Goal: Task Accomplishment & Management: Manage account settings

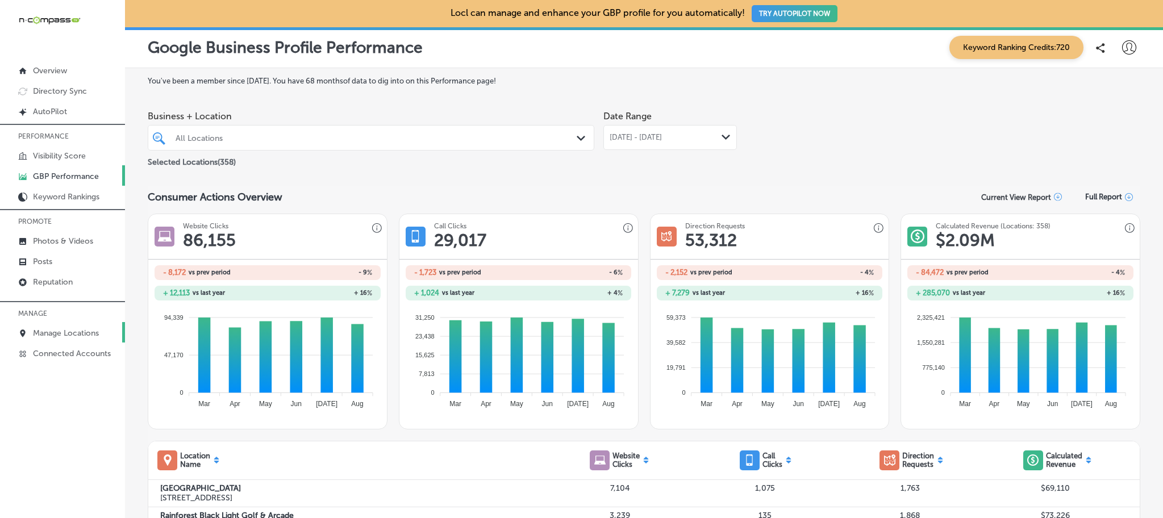
click at [84, 322] on link "Manage Locations" at bounding box center [62, 332] width 125 height 20
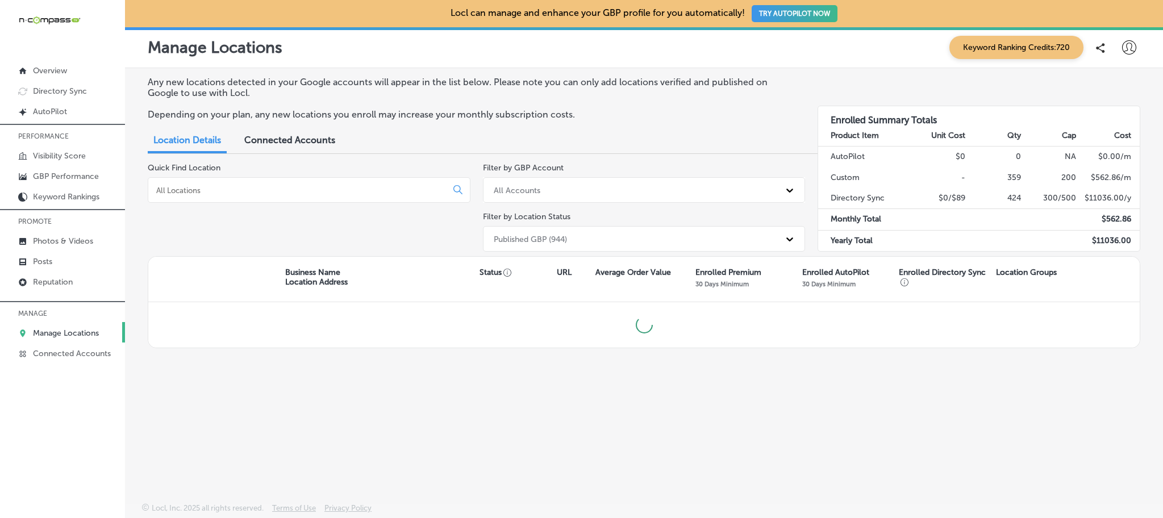
click at [212, 193] on input at bounding box center [299, 190] width 289 height 10
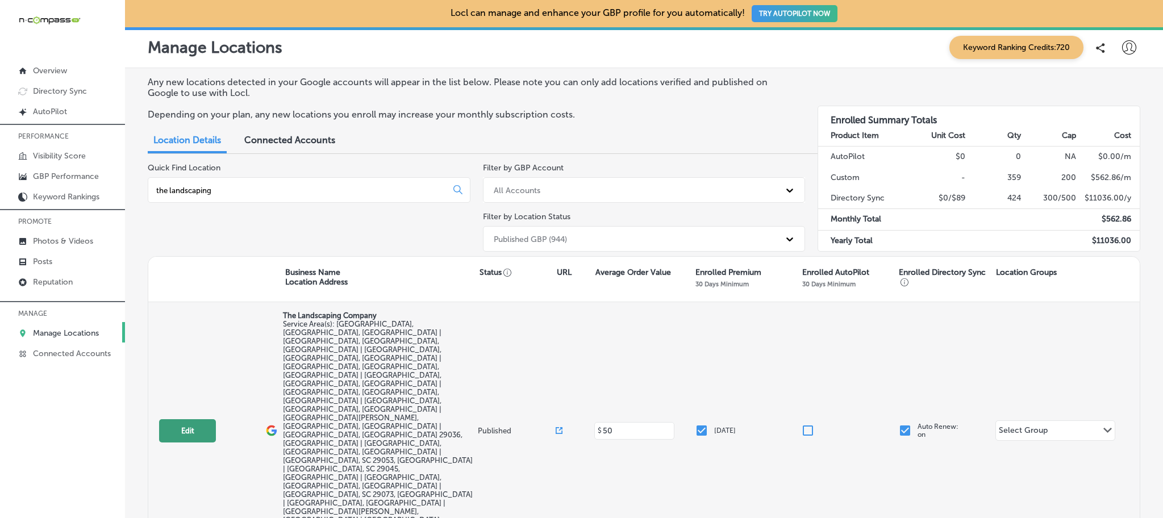
type input "the landscaping"
click at [201, 419] on button "Edit" at bounding box center [187, 430] width 57 height 23
select select "US"
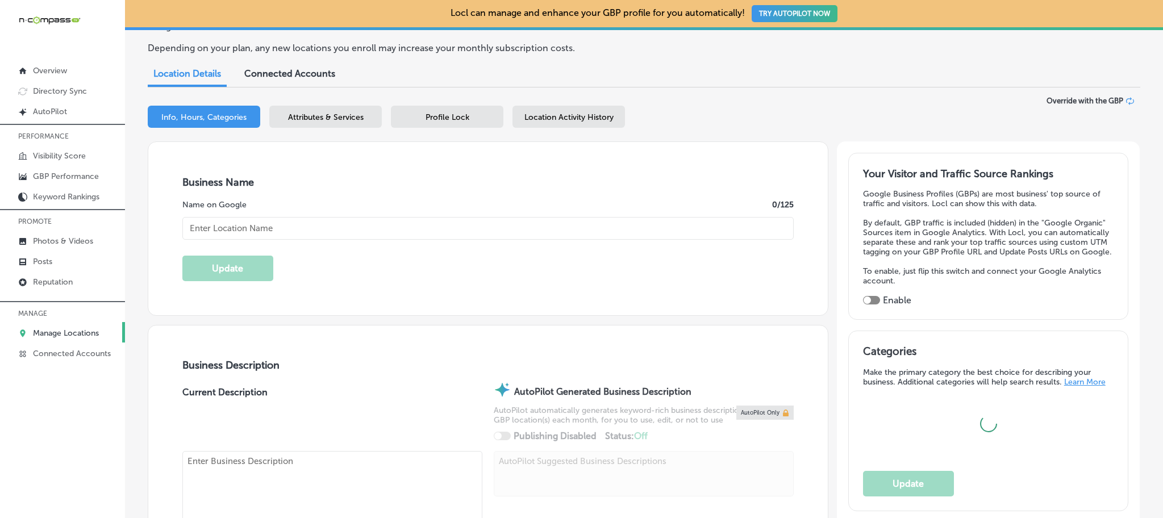
scroll to position [272, 0]
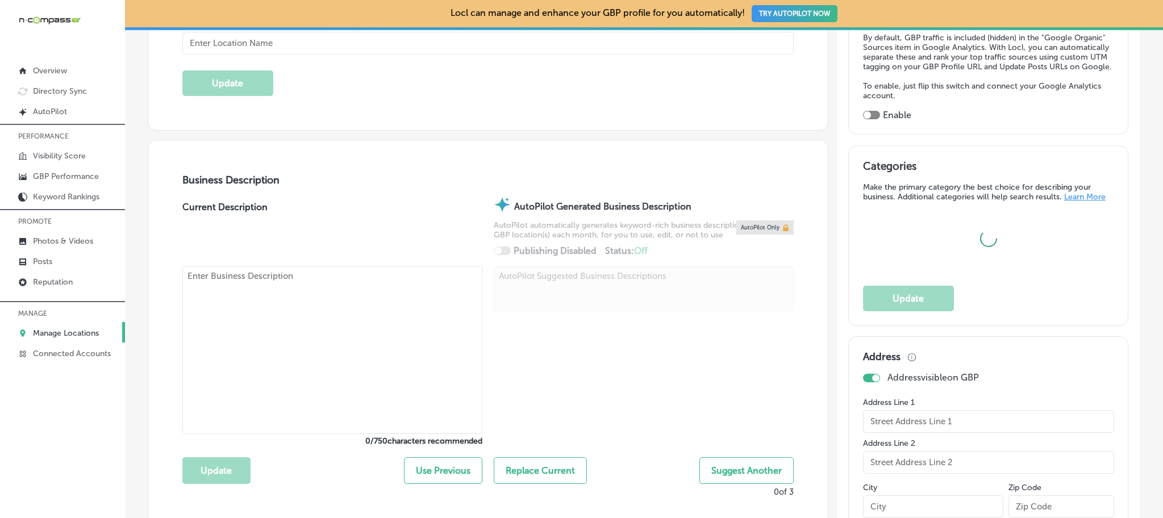
type input "The Landscaping Company"
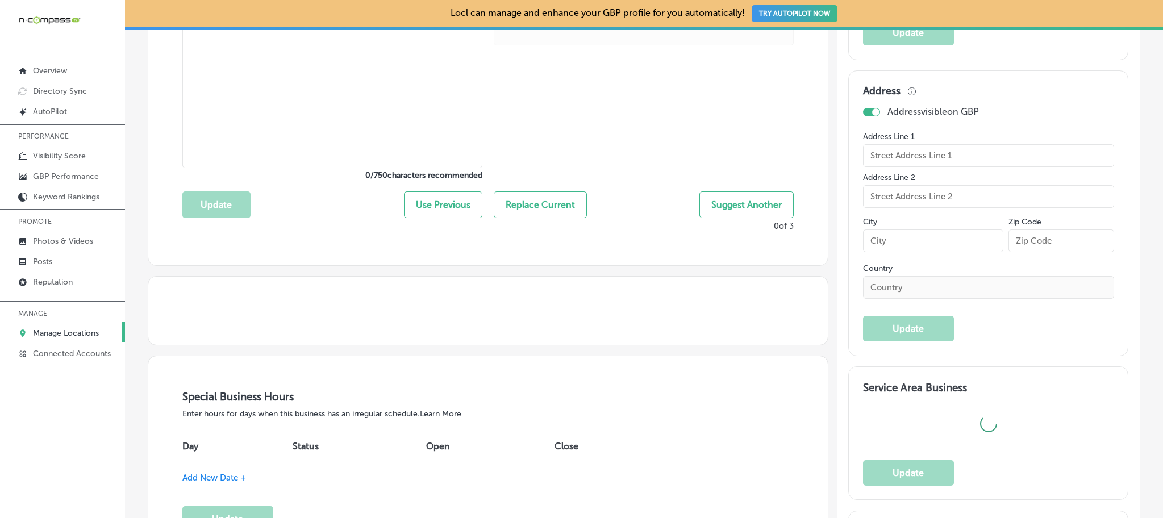
checkbox input "false"
type input "[STREET_ADDRESS]"
type input "[GEOGRAPHIC_DATA]"
type input "29073"
type input "US"
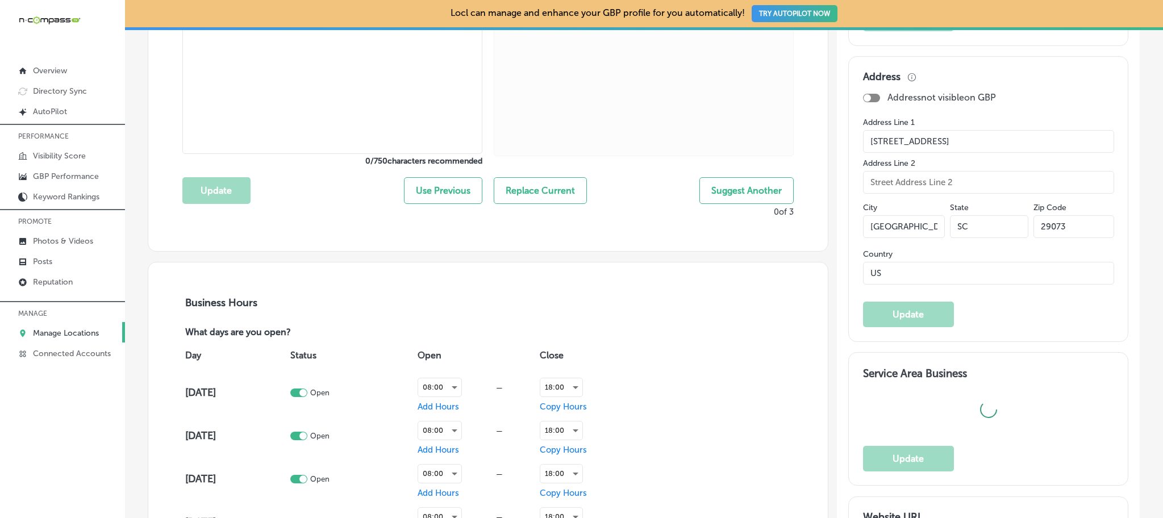
type input "[URL][DOMAIN_NAME]"
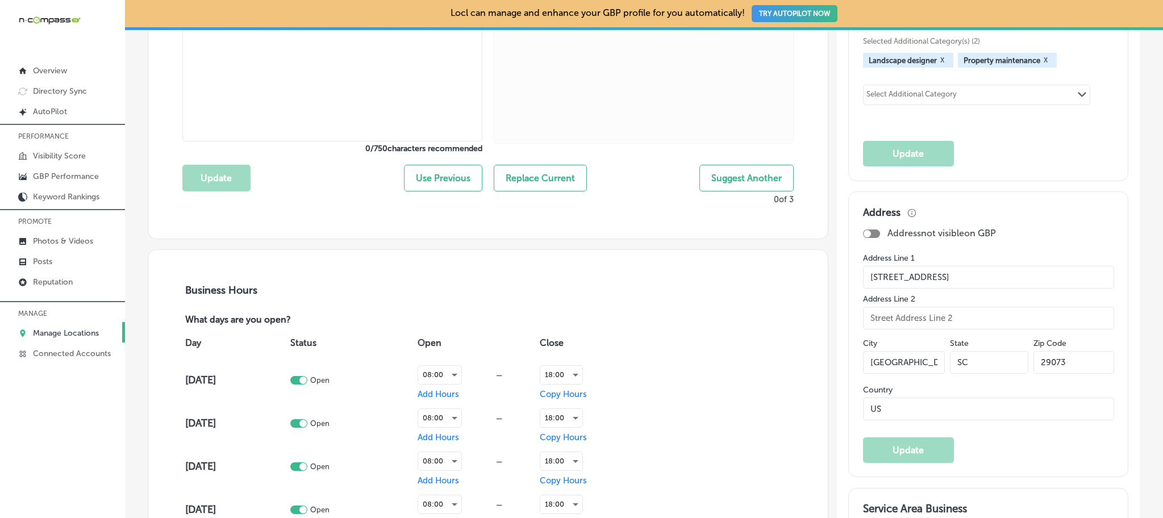
checkbox input "true"
type textarea "The Landscaping Company (TLC) is your trusted partner for high-quality landscap…"
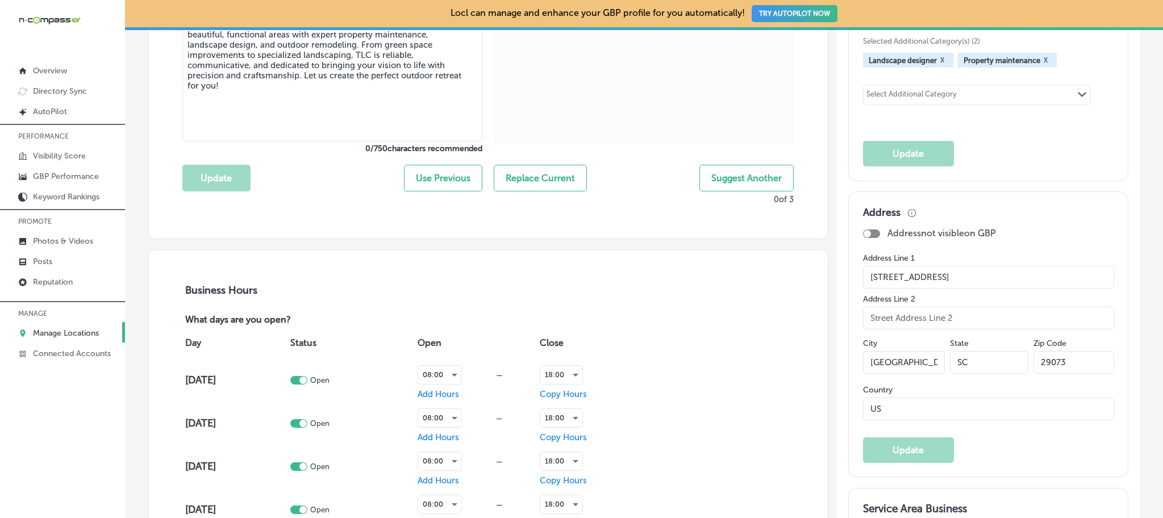
type input "[PHONE_NUMBER]"
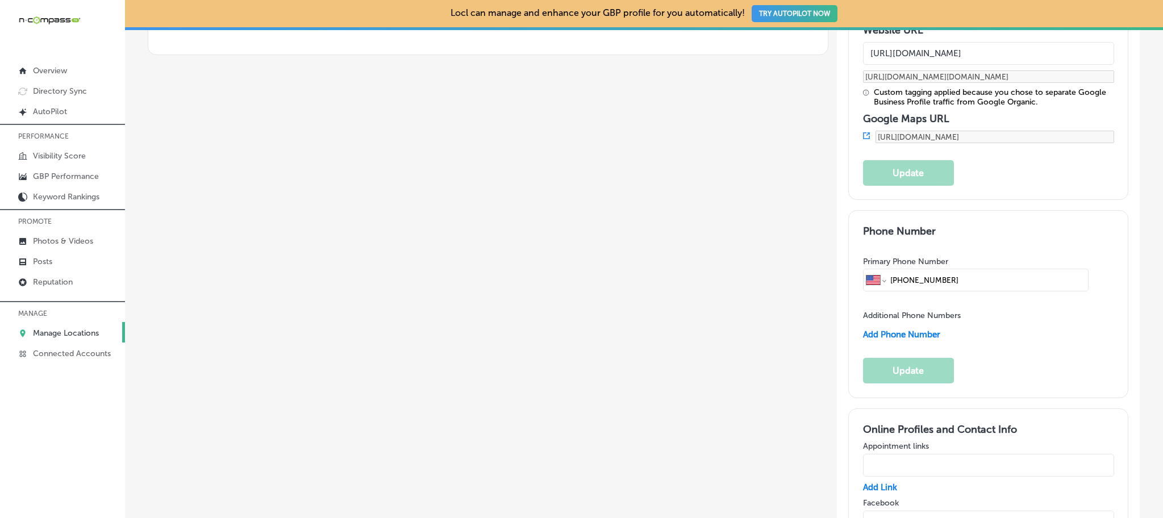
scroll to position [1574, 0]
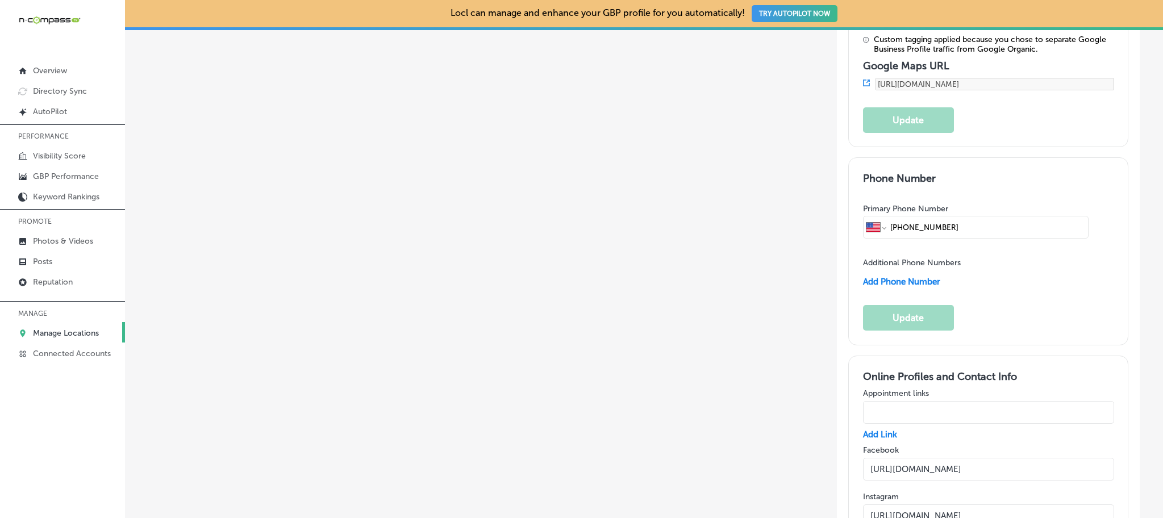
click at [935, 401] on input "text" at bounding box center [988, 412] width 251 height 23
paste input "[STREET_ADDRESS] [GEOGRAPHIC_DATA]"
type input "[STREET_ADDRESS] [GEOGRAPHIC_DATA]"
drag, startPoint x: 1083, startPoint y: 242, endPoint x: 838, endPoint y: 231, distance: 244.6
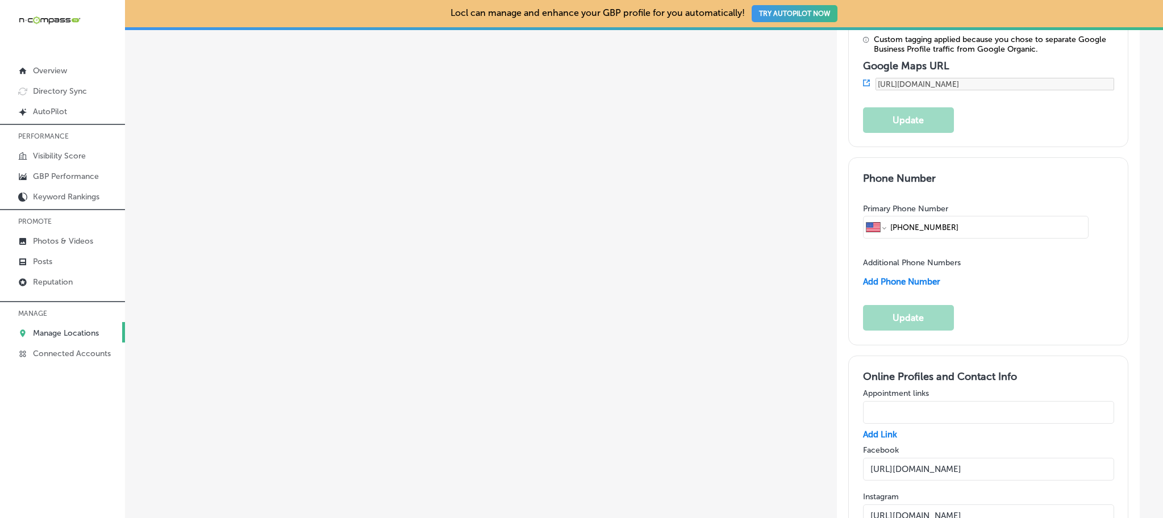
click at [952, 398] on div at bounding box center [988, 413] width 251 height 31
click at [945, 401] on input "text" at bounding box center [988, 412] width 251 height 23
paste input "[URL][DOMAIN_NAME]"
type input "[URL][DOMAIN_NAME]"
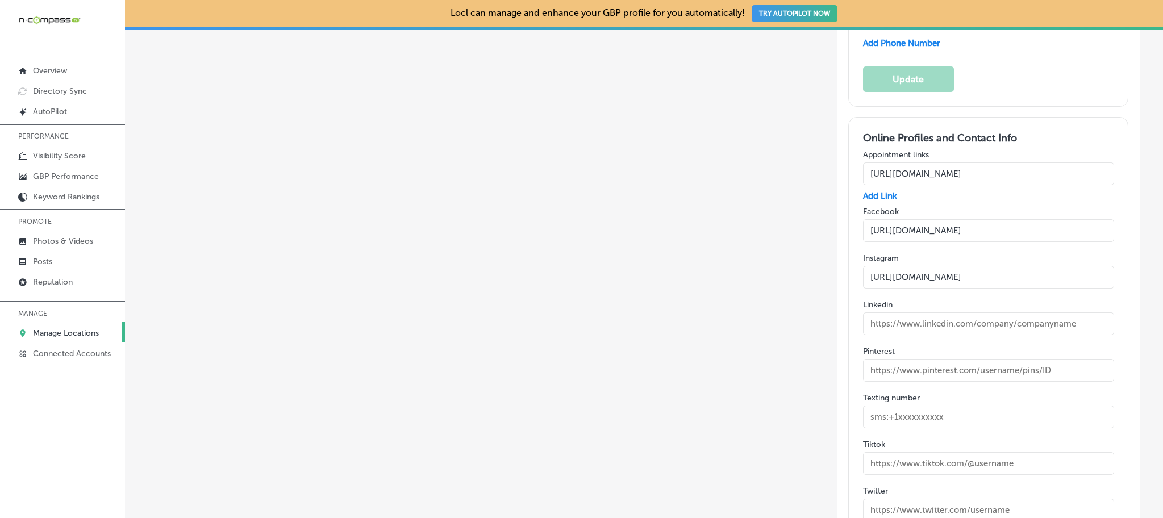
scroll to position [1940, 0]
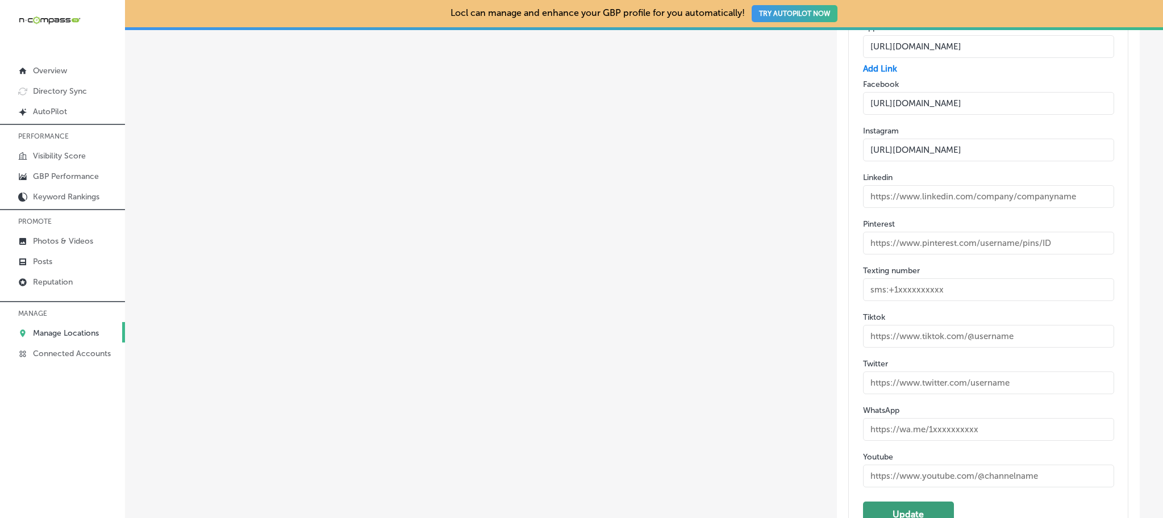
click at [872, 502] on button "Update" at bounding box center [908, 515] width 91 height 26
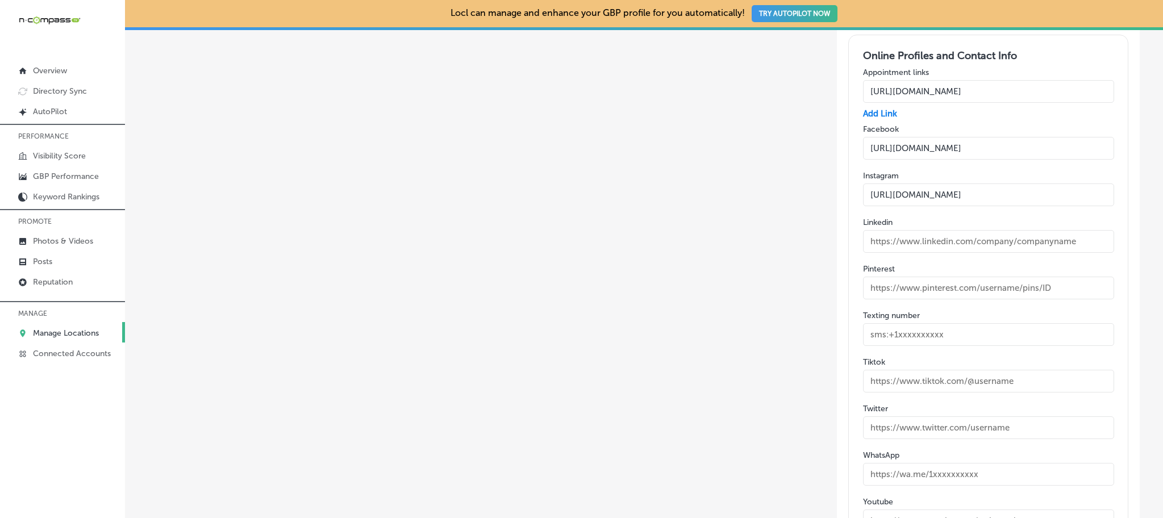
scroll to position [1760, 0]
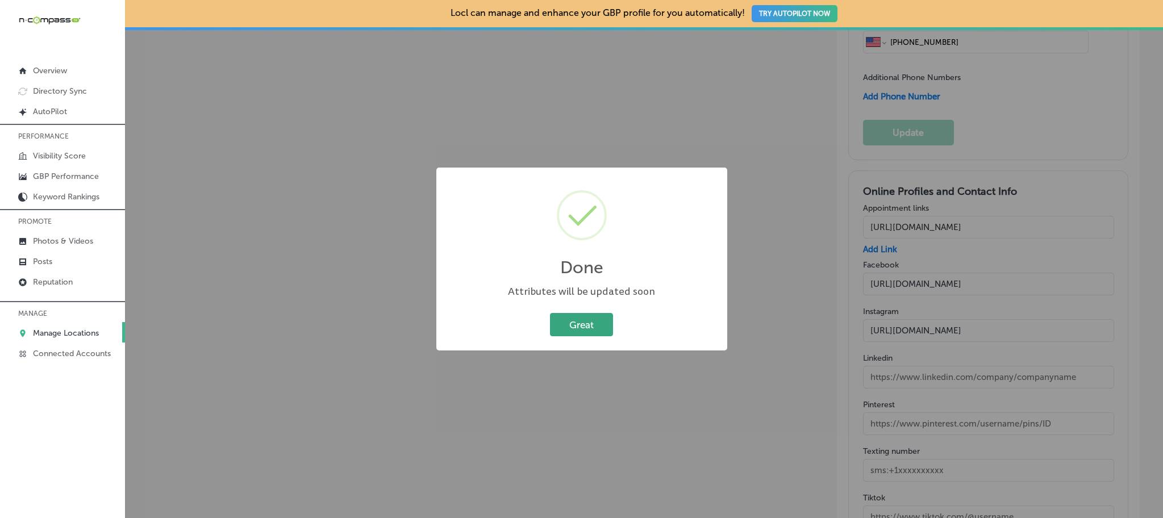
click at [575, 329] on button "Great" at bounding box center [581, 324] width 63 height 23
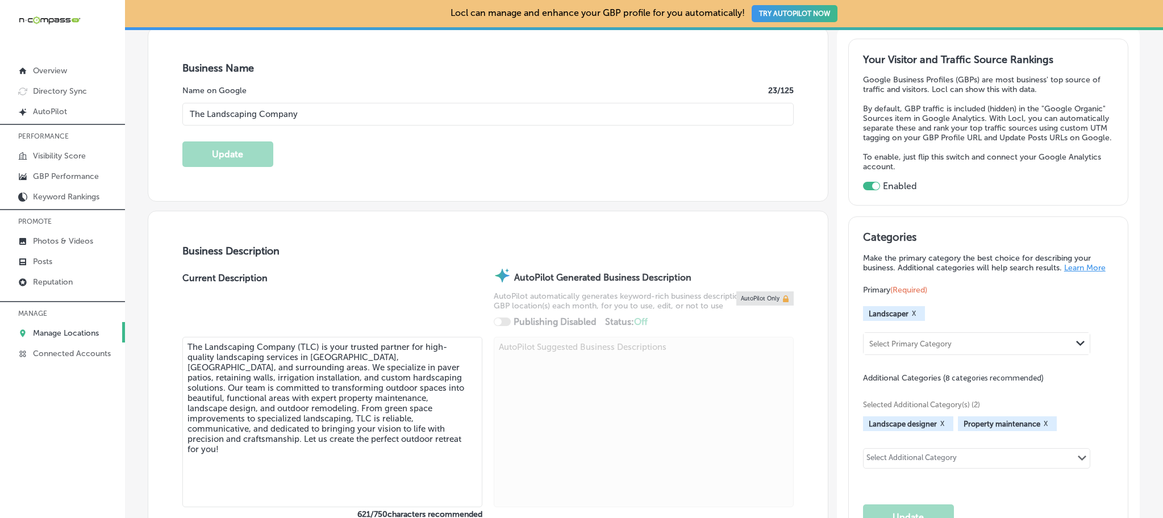
scroll to position [0, 0]
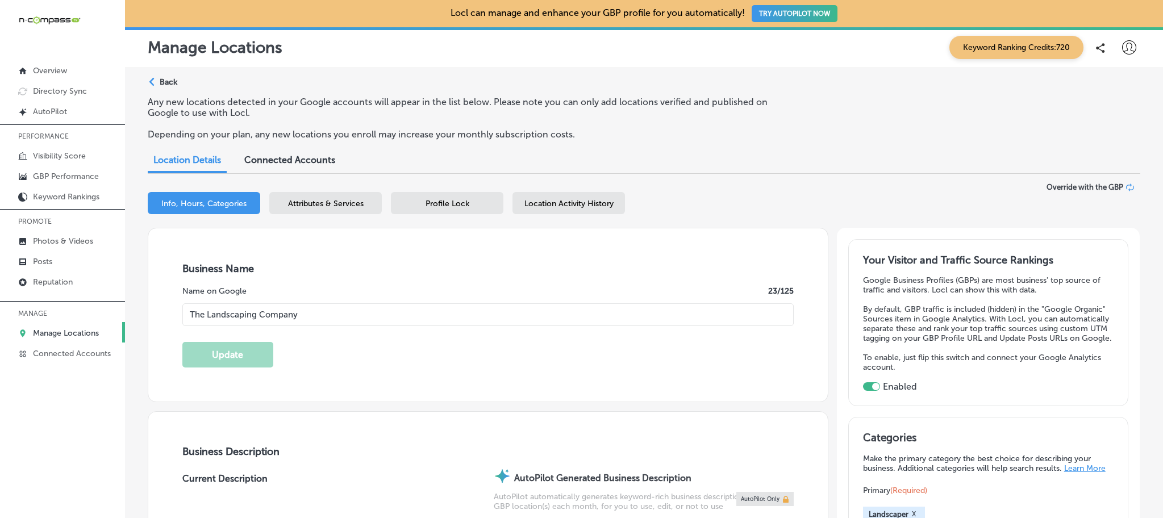
click at [330, 202] on span "Attributes & Services" at bounding box center [326, 204] width 76 height 10
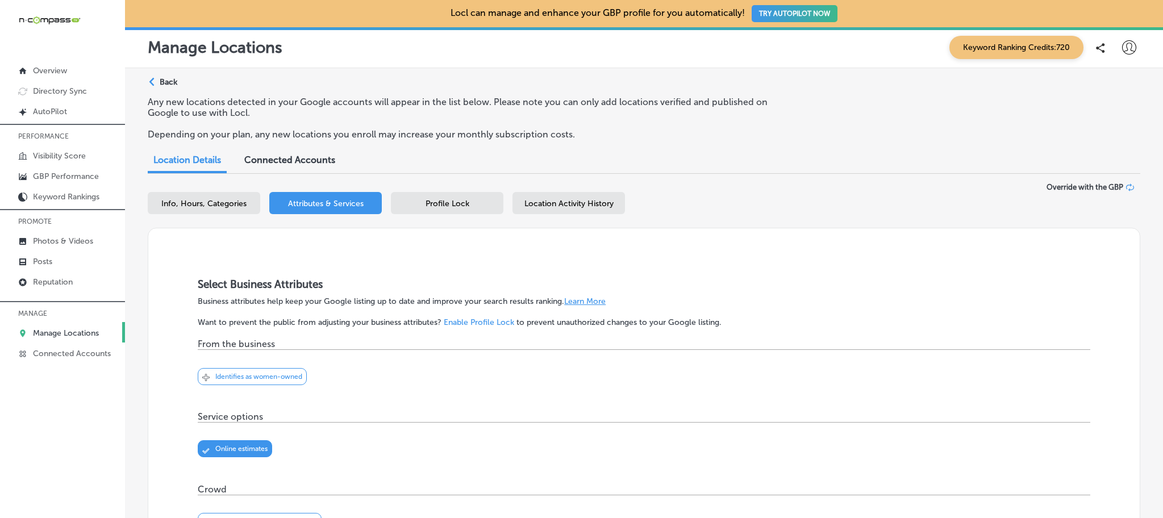
click at [165, 80] on p "Back" at bounding box center [169, 82] width 18 height 10
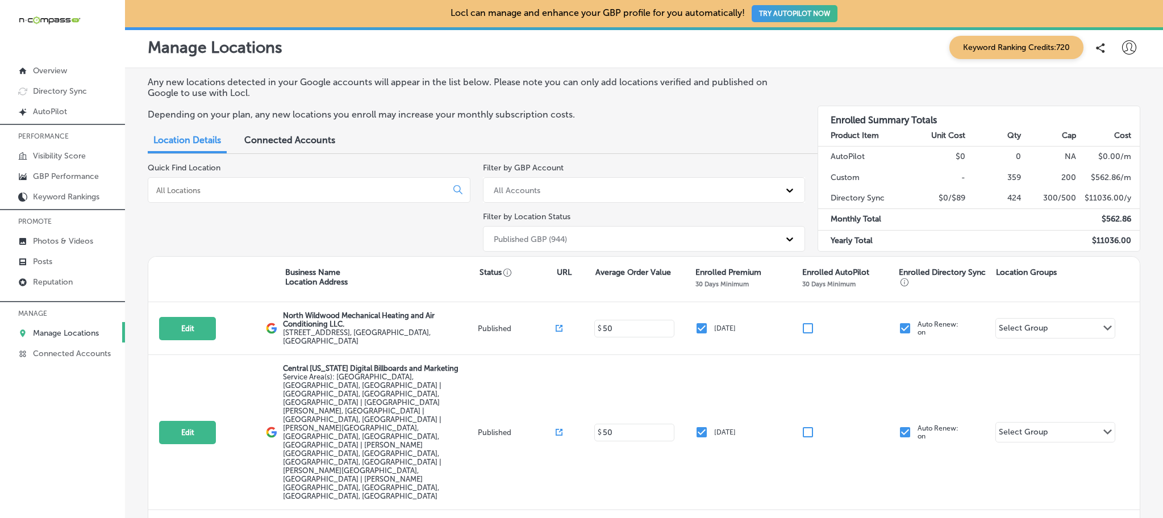
click at [318, 185] on input at bounding box center [299, 190] width 289 height 10
type input "th"
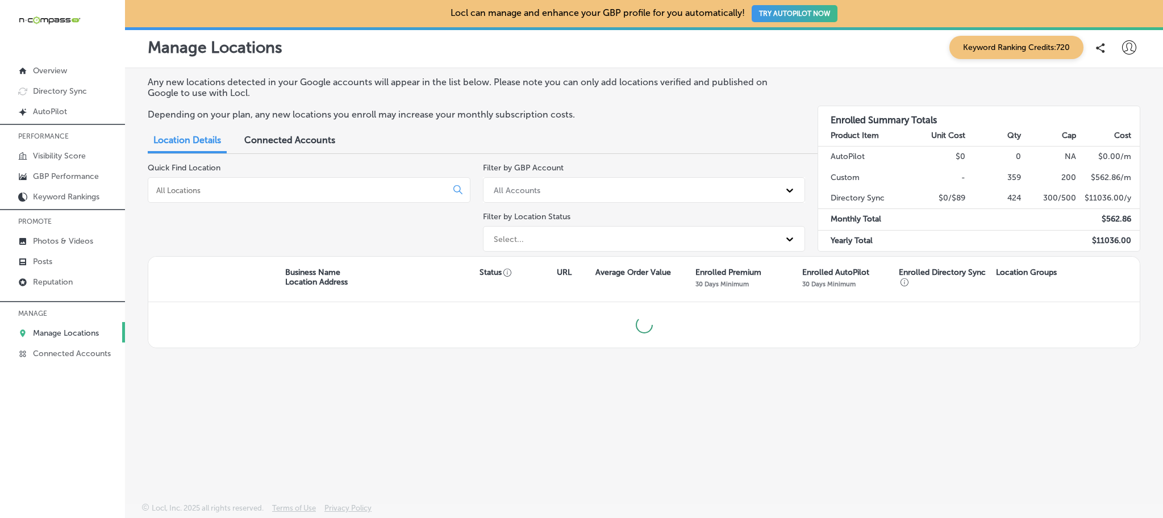
click at [260, 187] on input at bounding box center [299, 190] width 289 height 10
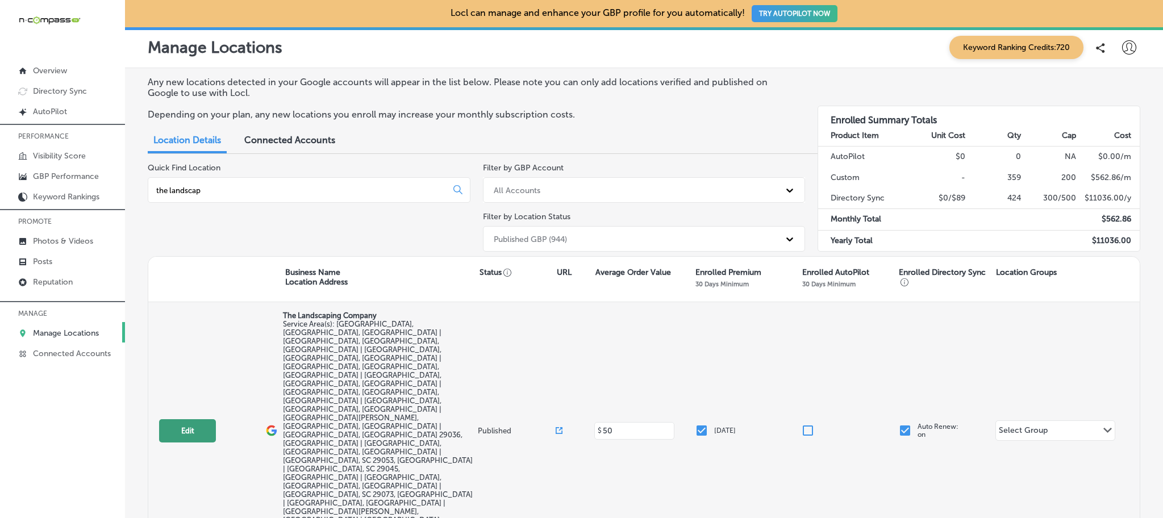
type input "the landscap"
click at [188, 419] on button "Edit" at bounding box center [187, 430] width 57 height 23
select select "US"
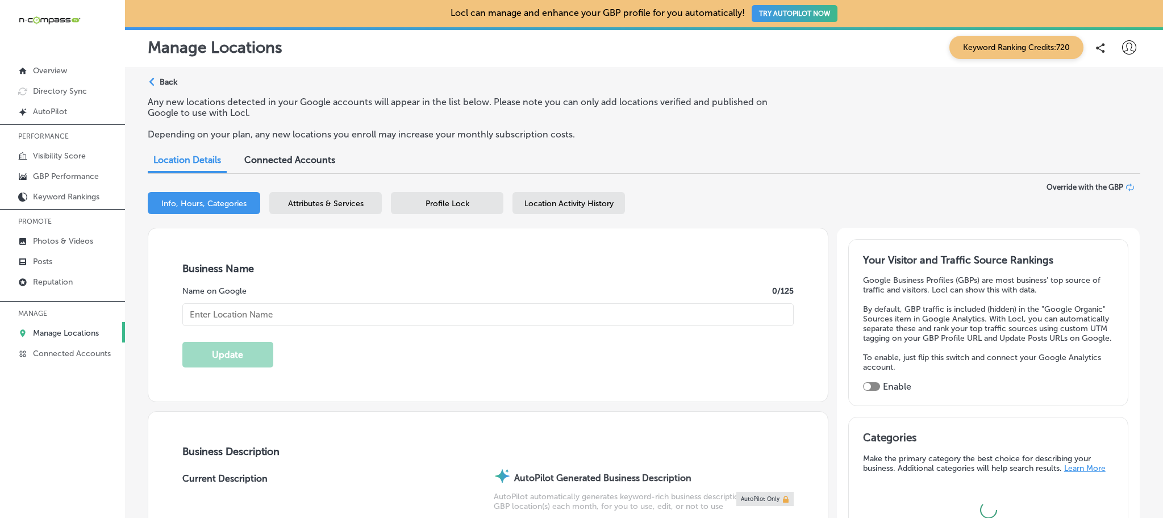
type input "The Landscaping Company"
checkbox input "false"
type input "[STREET_ADDRESS]"
type input "[GEOGRAPHIC_DATA]"
type input "29073"
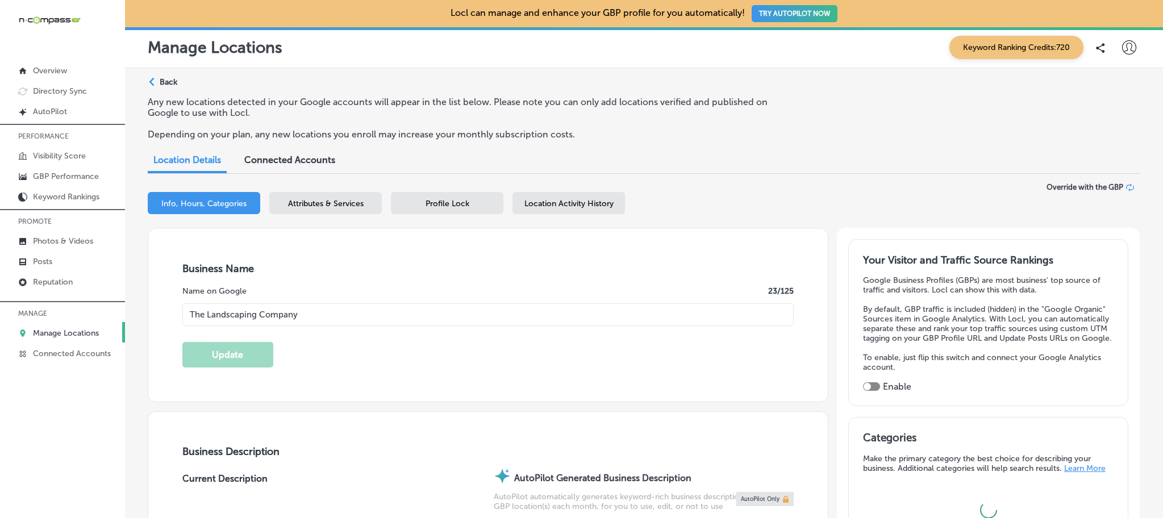
type input "US"
type input "[URL][DOMAIN_NAME]"
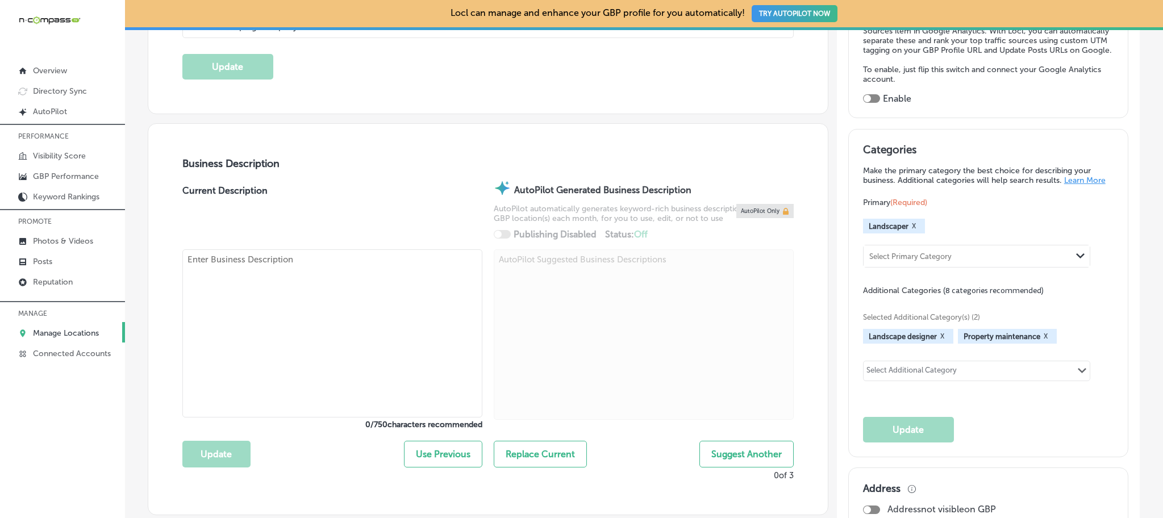
checkbox input "true"
type textarea "The Landscaping Company (TLC) is your trusted partner for high-quality landscap…"
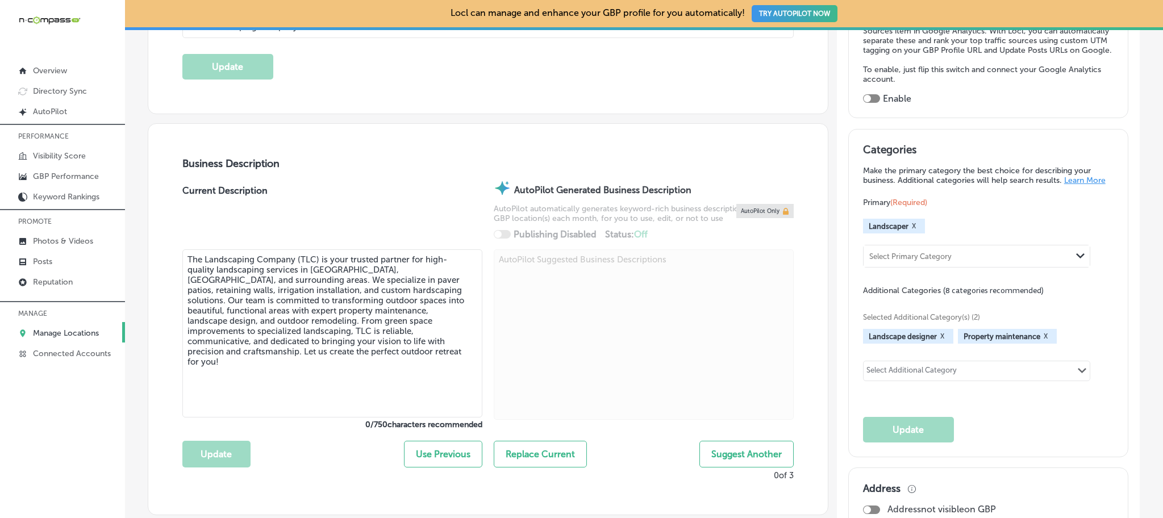
type input "[PHONE_NUMBER]"
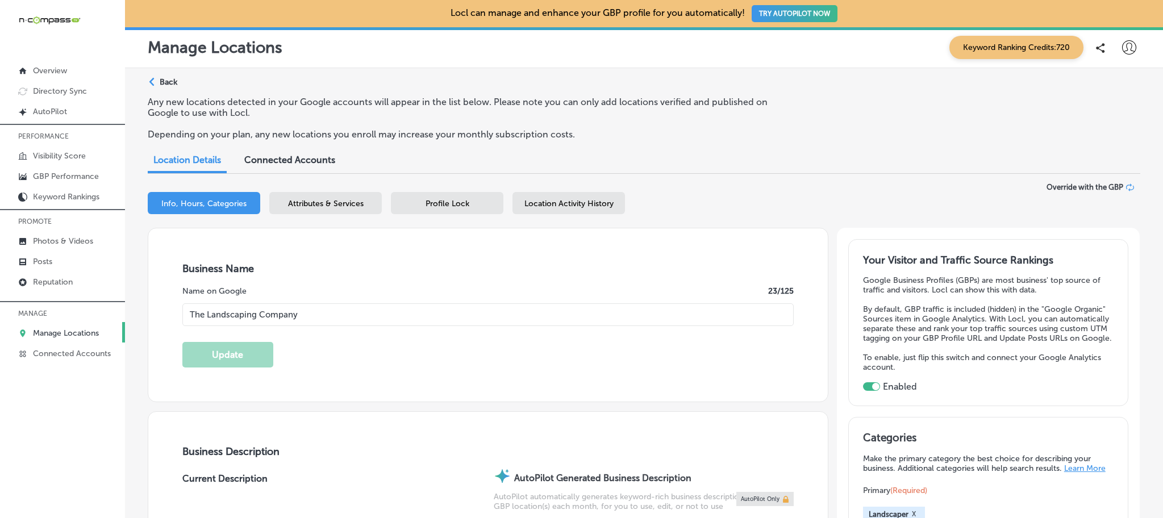
click at [338, 202] on span "Attributes & Services" at bounding box center [326, 204] width 76 height 10
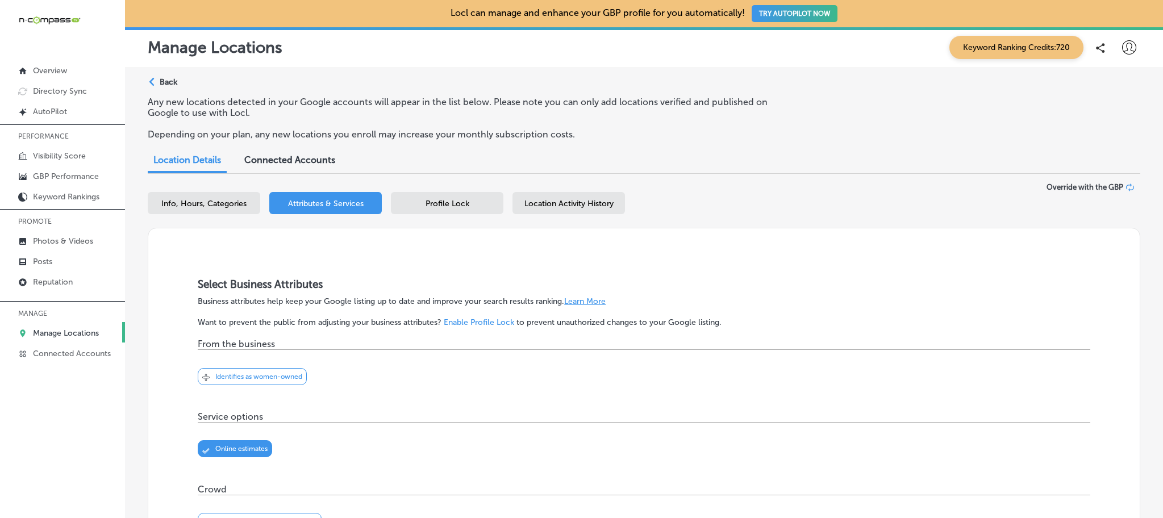
click at [209, 198] on div "Info, Hours, Categories" at bounding box center [204, 203] width 113 height 22
select select "US"
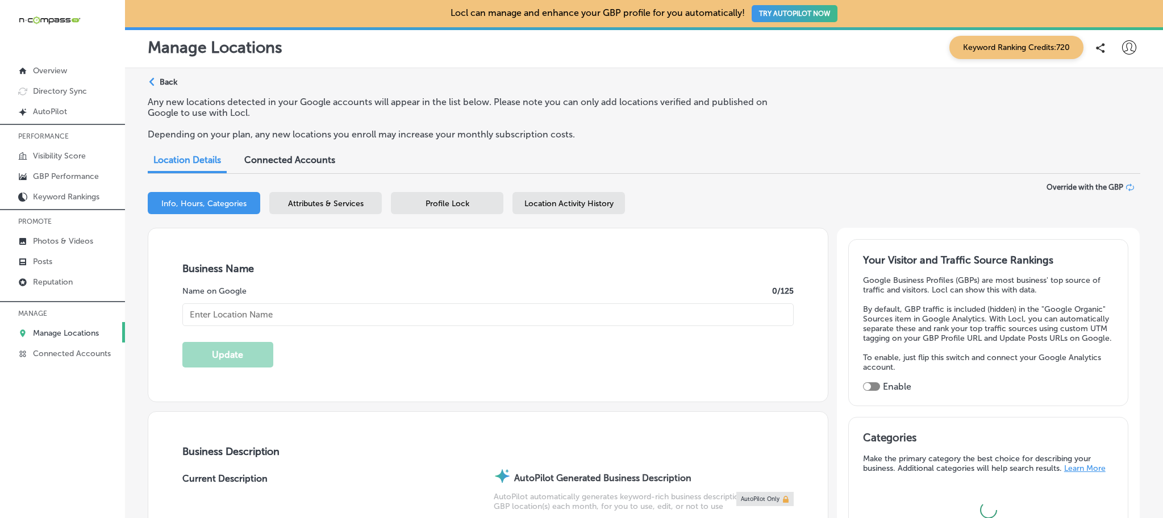
type input "The Landscaping Company"
checkbox input "false"
type input "[STREET_ADDRESS]"
type input "[GEOGRAPHIC_DATA]"
type input "29073"
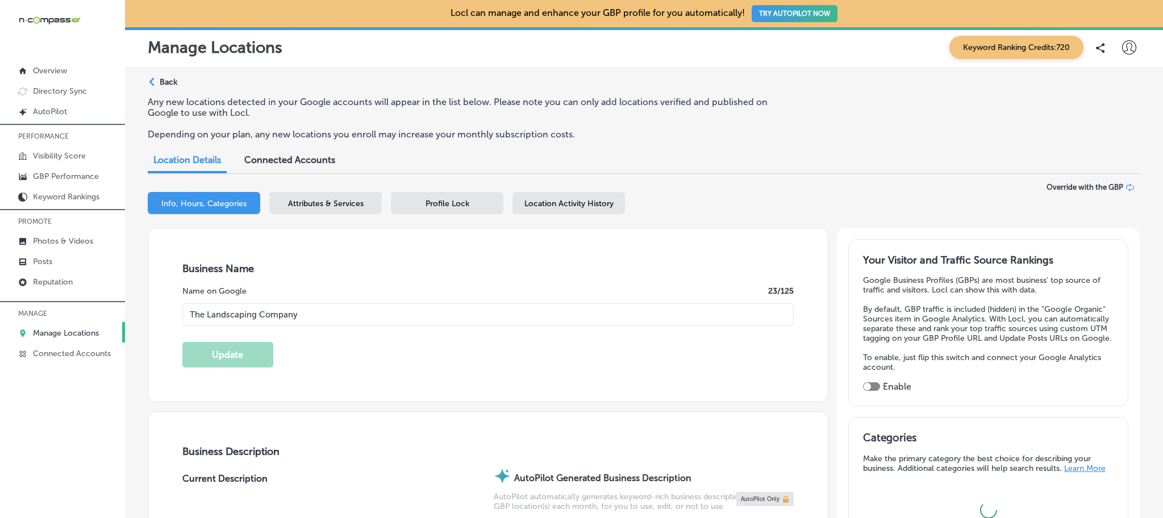
type input "US"
type input "[URL][DOMAIN_NAME]"
checkbox input "true"
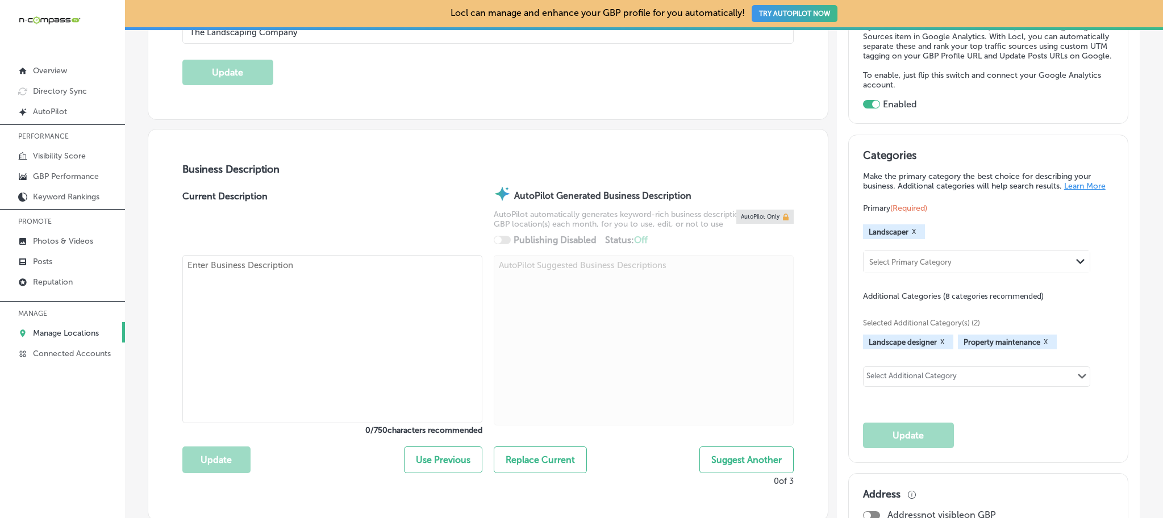
type textarea "The Landscaping Company (TLC) is your trusted partner for high-quality landscap…"
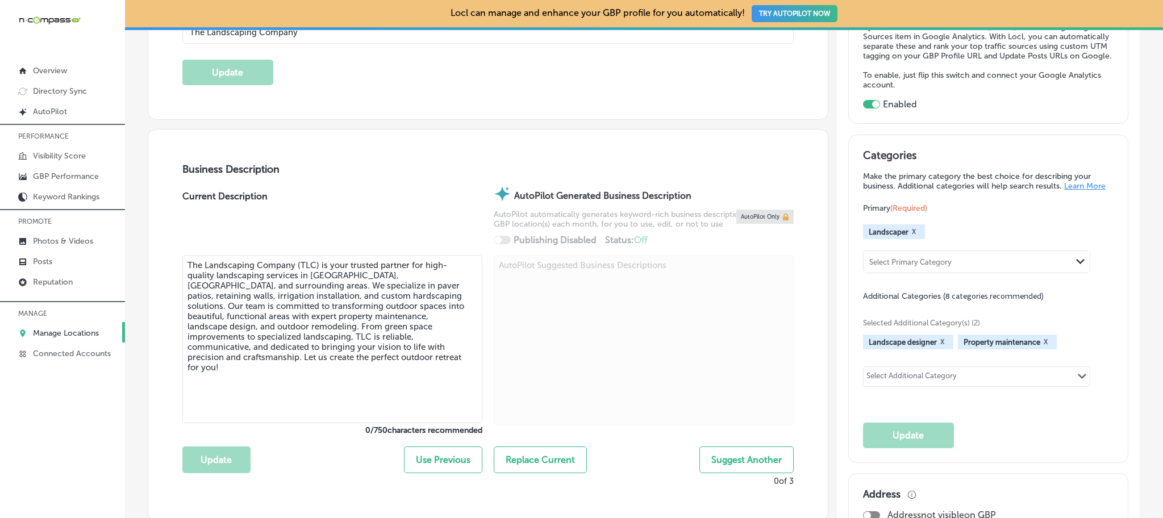
type input "[PHONE_NUMBER]"
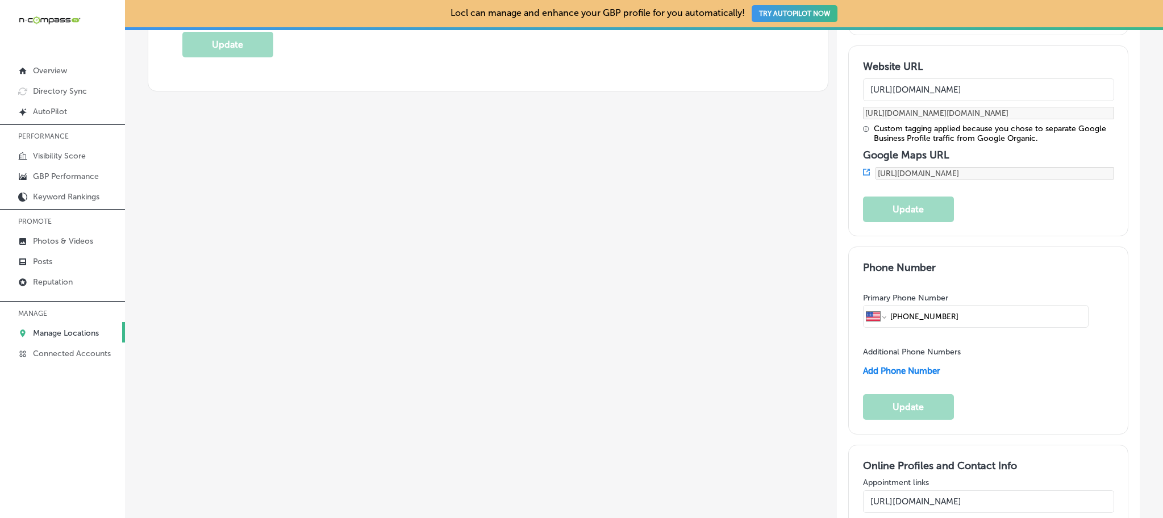
scroll to position [1507, 0]
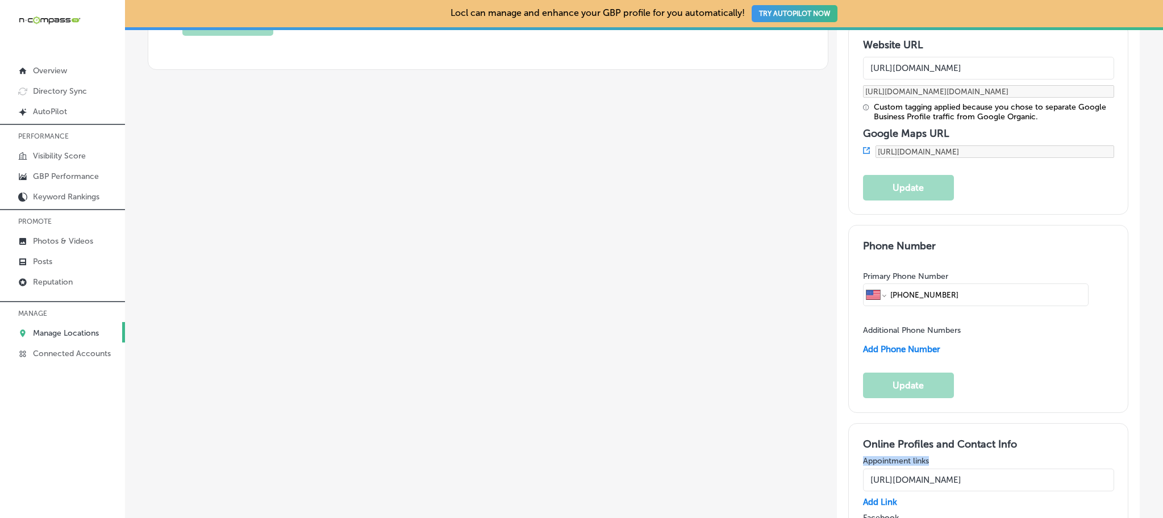
drag, startPoint x: 857, startPoint y: 289, endPoint x: 951, endPoint y: 285, distance: 94.4
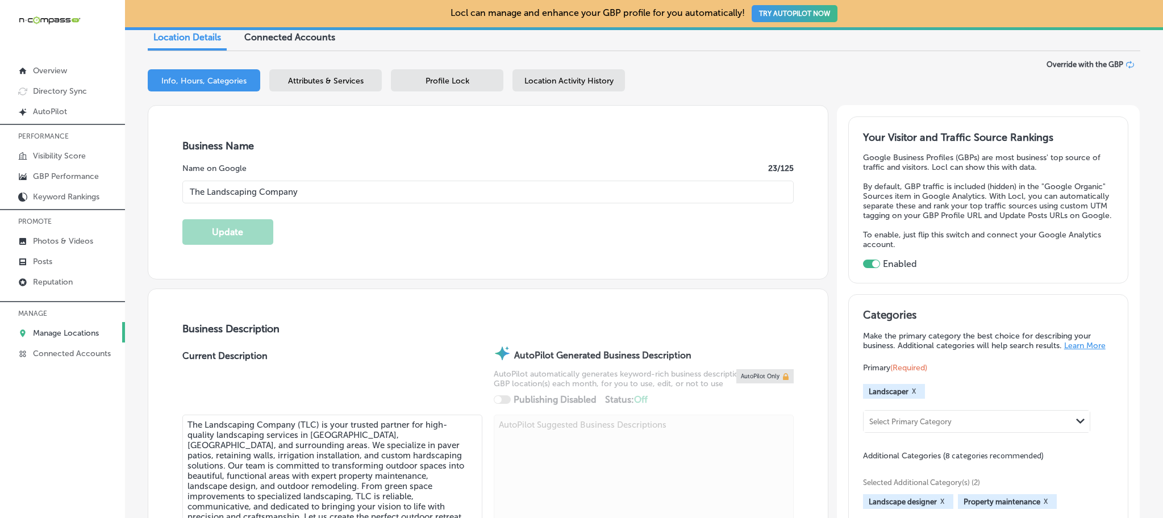
scroll to position [0, 0]
